Goal: Information Seeking & Learning: Learn about a topic

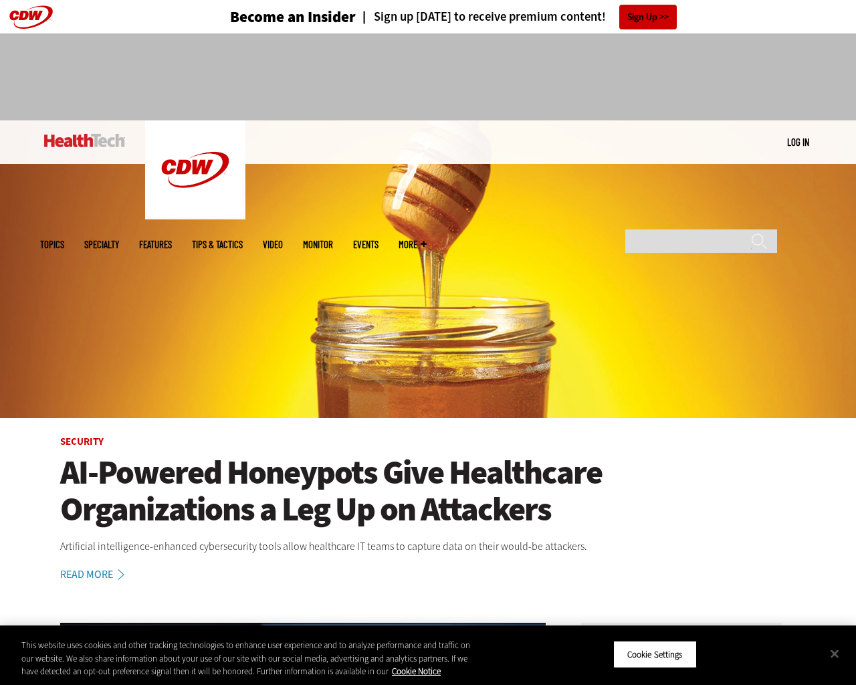
click at [849, 342] on img at bounding box center [428, 269] width 856 height 298
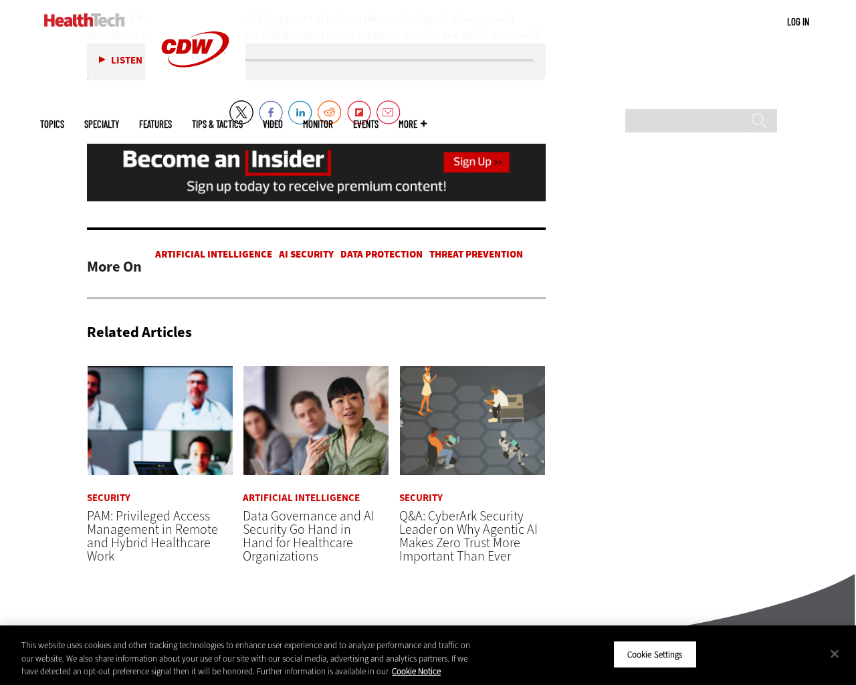
scroll to position [2653, 0]
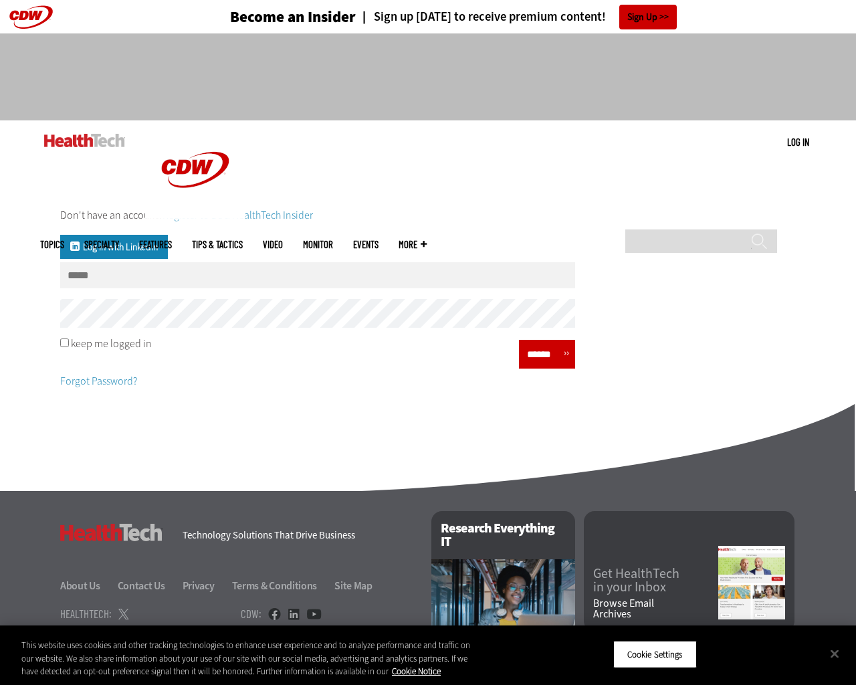
click at [849, 342] on div "Don't have an account? Register to be a HealthTech Insider Log in with Linkedin…" at bounding box center [428, 297] width 856 height 246
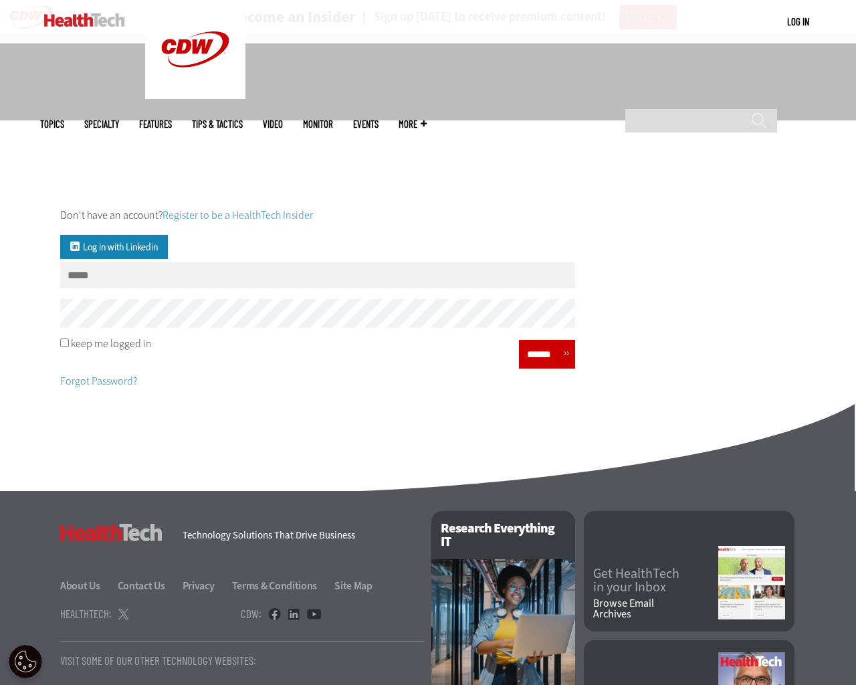
scroll to position [132, 0]
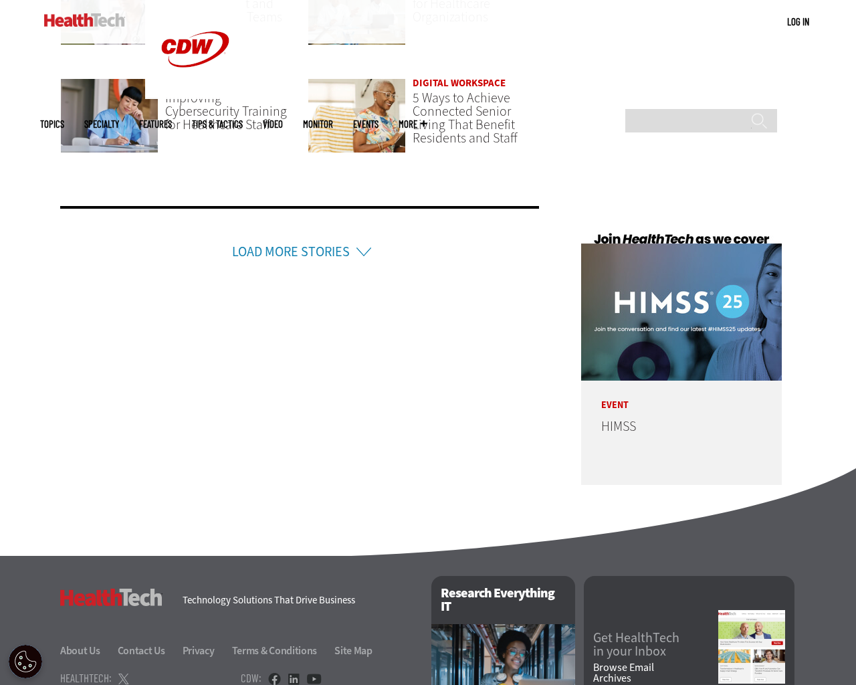
scroll to position [3202, 0]
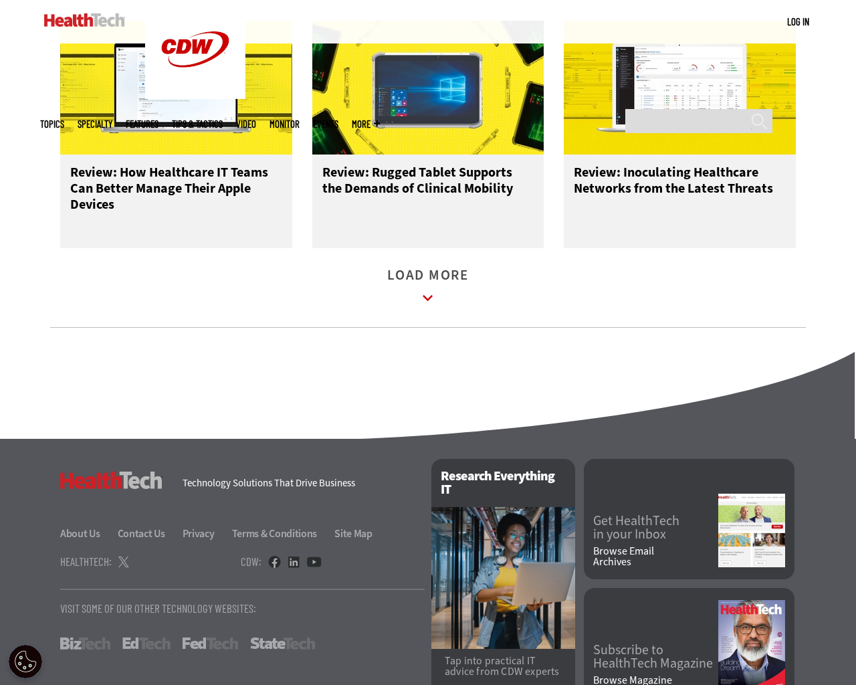
scroll to position [1760, 0]
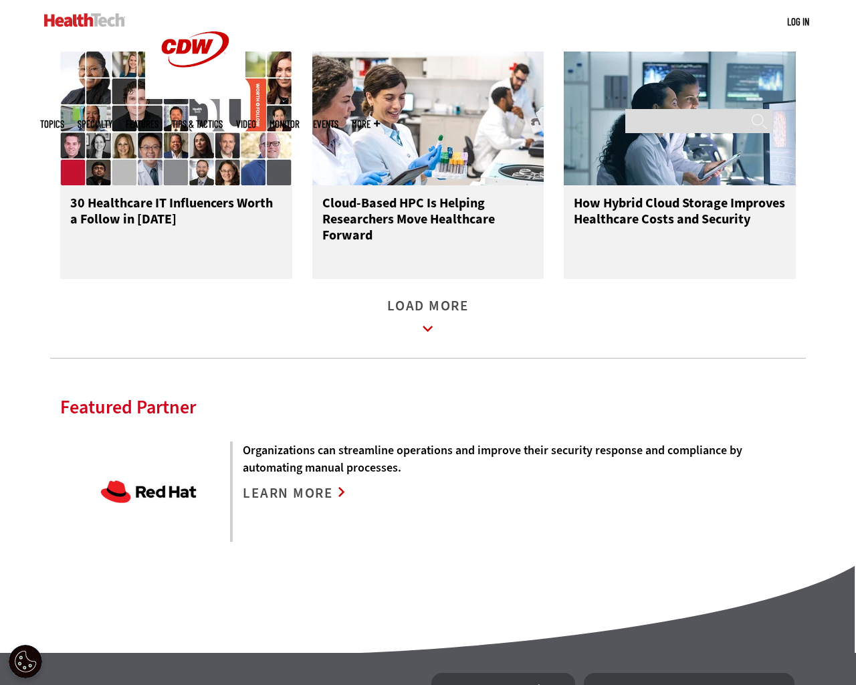
scroll to position [2977, 0]
